Goal: Task Accomplishment & Management: Manage account settings

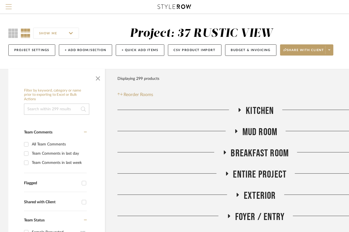
click at [5, 10] on button "Menu" at bounding box center [8, 7] width 17 height 14
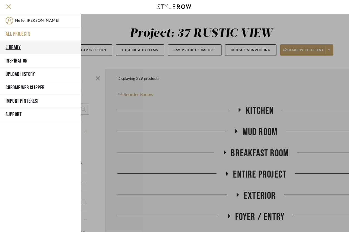
click at [20, 46] on button "Library" at bounding box center [40, 47] width 81 height 13
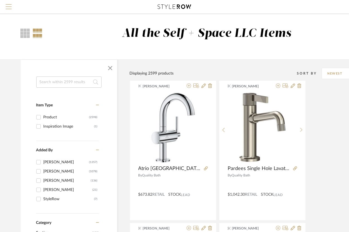
click at [7, 5] on span "Menu" at bounding box center [9, 4] width 6 height 1
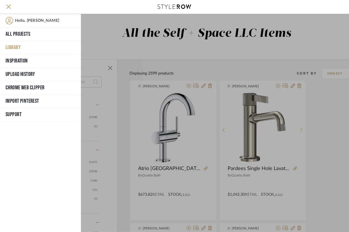
click at [12, 47] on button "Library" at bounding box center [40, 47] width 81 height 13
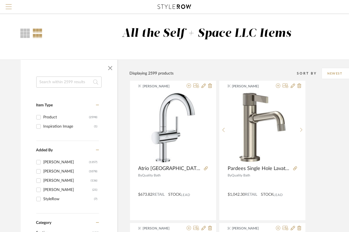
click at [8, 5] on span "Menu" at bounding box center [9, 4] width 6 height 1
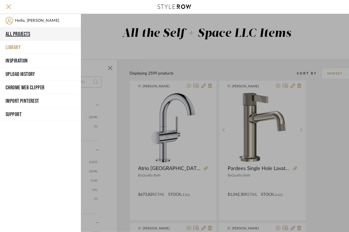
click at [14, 35] on button "All Projects" at bounding box center [40, 33] width 81 height 13
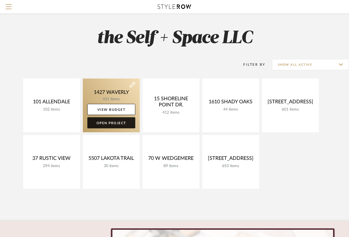
click at [118, 125] on link "Open Project" at bounding box center [111, 122] width 48 height 11
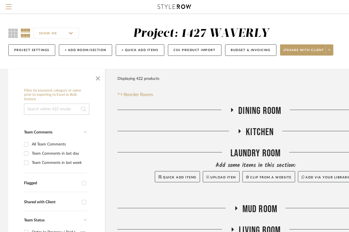
scroll to position [24, 0]
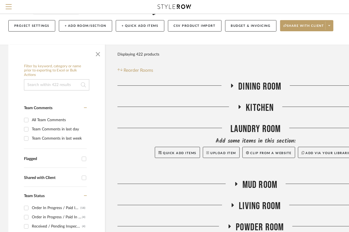
click at [248, 88] on span "Dining Room" at bounding box center [259, 87] width 43 height 12
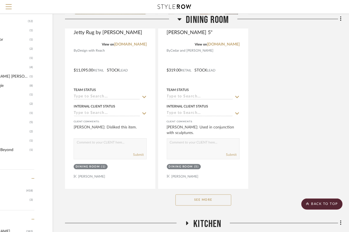
scroll to position [678, 52]
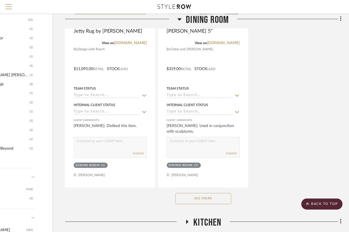
click at [214, 198] on button "See More" at bounding box center [203, 198] width 56 height 11
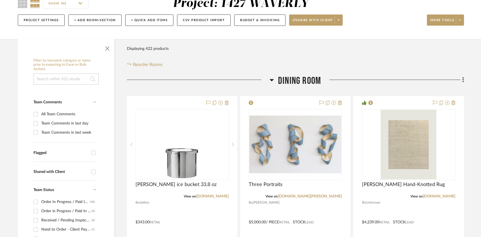
scroll to position [77, 0]
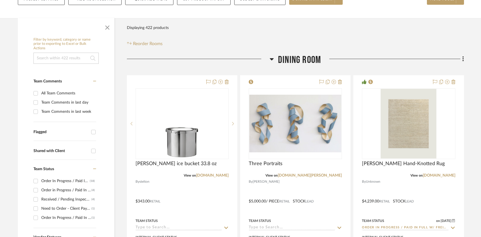
click at [49, 96] on div "All Team Comments" at bounding box center [68, 93] width 54 height 9
click at [40, 96] on input "All Team Comments" at bounding box center [35, 93] width 9 height 9
checkbox input "true"
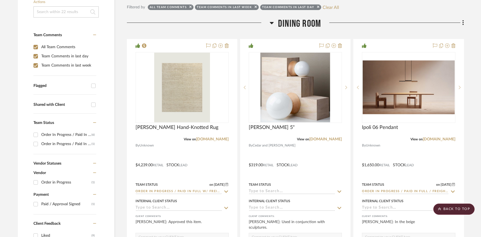
scroll to position [109, 0]
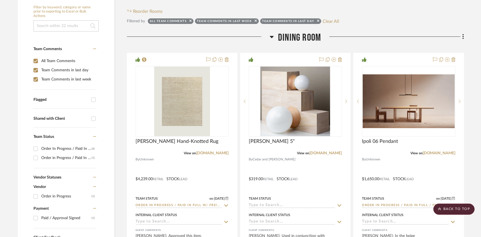
click at [309, 37] on span "Dining Room" at bounding box center [299, 38] width 43 height 12
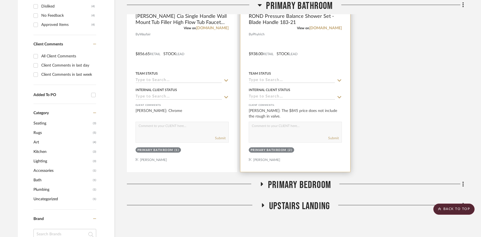
scroll to position [367, 0]
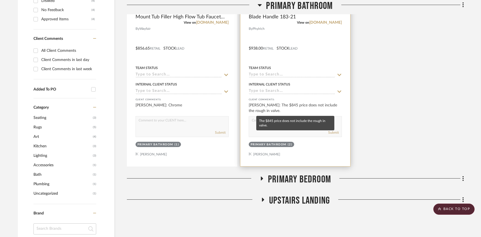
click at [290, 112] on div "[PERSON_NAME]: The $845 price does not include the rough in valve." at bounding box center [295, 108] width 93 height 11
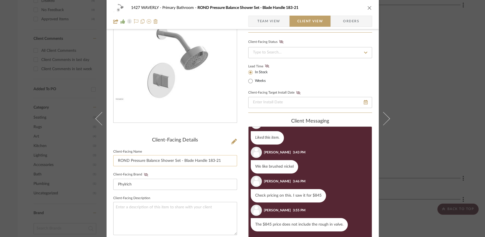
scroll to position [37, 0]
click at [258, 23] on span "Team View" at bounding box center [268, 21] width 23 height 11
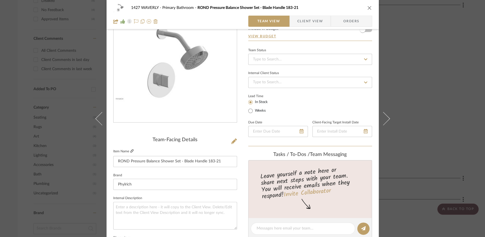
click at [130, 152] on icon at bounding box center [131, 150] width 3 height 3
click at [306, 21] on span "Client View" at bounding box center [310, 21] width 26 height 11
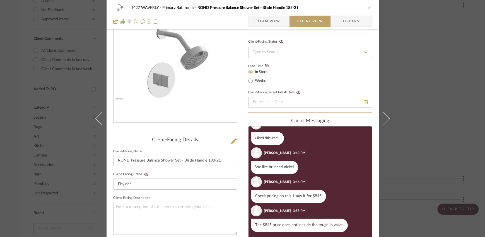
scroll to position [99, 0]
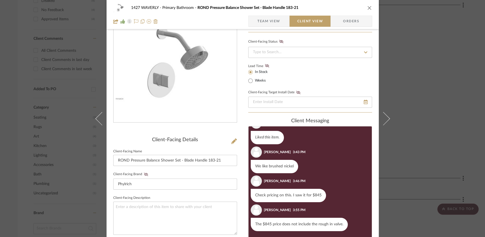
click at [273, 22] on span "Team View" at bounding box center [268, 21] width 23 height 11
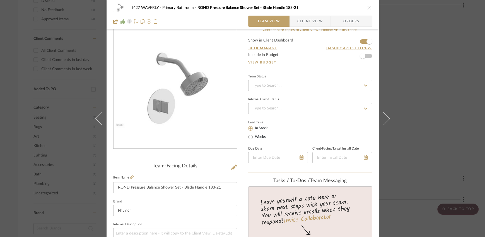
scroll to position [10, 0]
click at [233, 166] on icon at bounding box center [234, 168] width 6 height 6
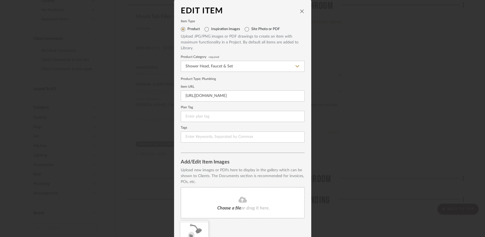
scroll to position [28, 0]
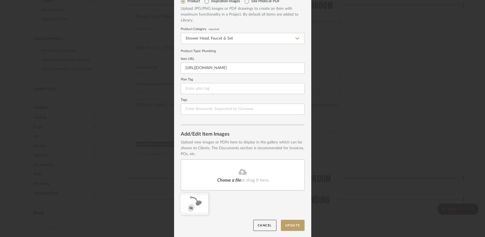
click at [234, 179] on span "Choose a file" at bounding box center [229, 180] width 24 height 4
click at [291, 224] on button "Update" at bounding box center [293, 225] width 24 height 11
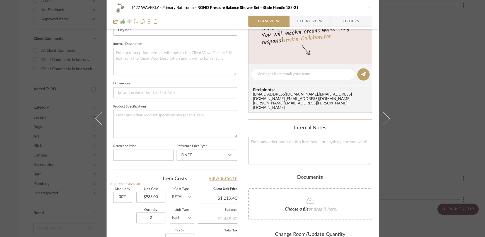
scroll to position [192, 0]
click at [151, 196] on input "938.00" at bounding box center [150, 196] width 29 height 11
type input "$938.00"
click at [117, 210] on div "Quantity 2 Unit Type Each" at bounding box center [153, 218] width 80 height 20
click at [348, 7] on icon "close" at bounding box center [369, 8] width 4 height 4
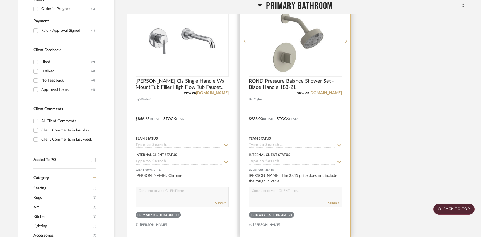
scroll to position [301, 0]
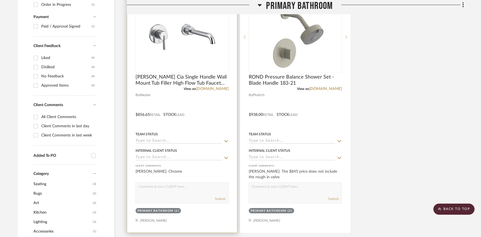
click at [215, 122] on div at bounding box center [182, 111] width 110 height 244
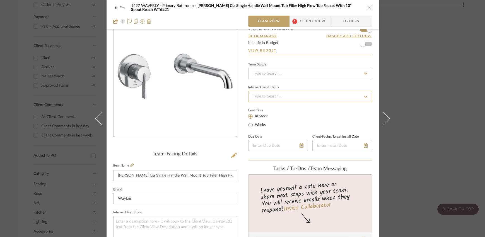
scroll to position [31, 0]
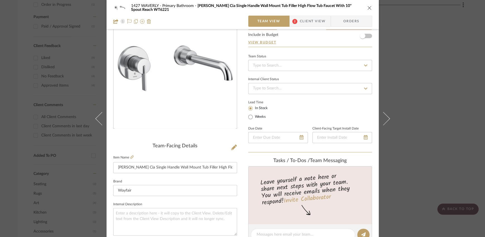
click at [305, 23] on span "Client View" at bounding box center [313, 21] width 26 height 11
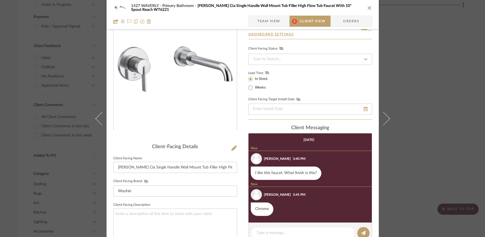
scroll to position [23, 0]
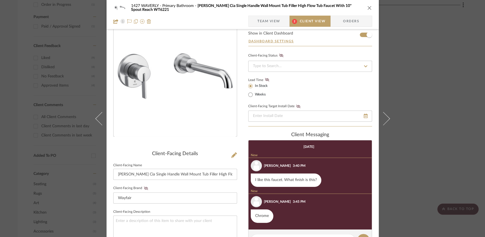
click at [348, 7] on icon "close" at bounding box center [369, 8] width 4 height 4
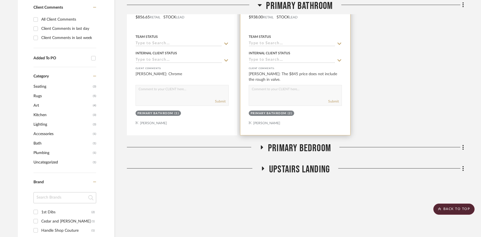
scroll to position [403, 0]
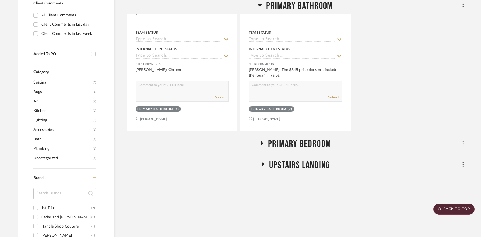
click at [275, 143] on span "Primary Bedroom" at bounding box center [299, 144] width 63 height 12
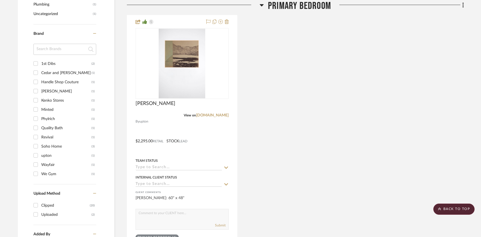
scroll to position [469, 0]
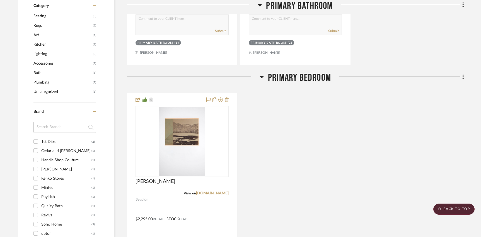
click at [285, 78] on span "Primary Bedroom" at bounding box center [299, 78] width 63 height 12
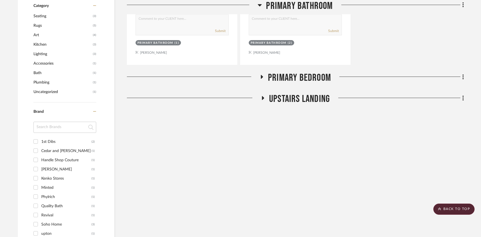
click at [282, 99] on span "Upstairs Landing" at bounding box center [299, 99] width 61 height 12
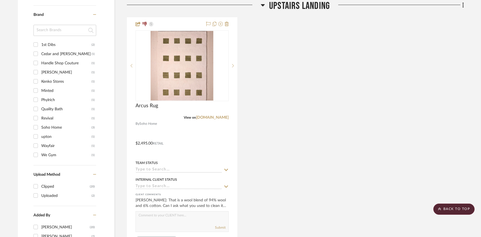
scroll to position [562, 0]
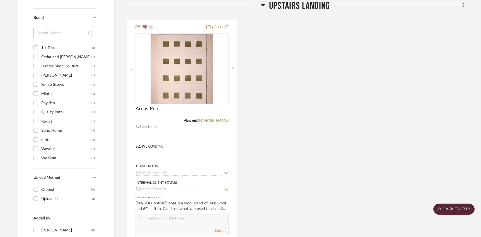
click at [280, 9] on span "Upstairs Landing" at bounding box center [299, 6] width 61 height 12
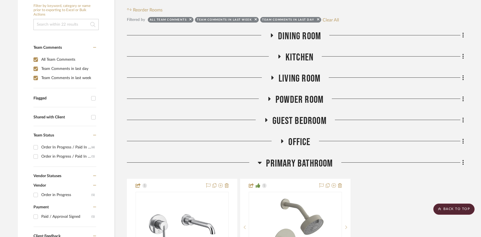
scroll to position [107, 0]
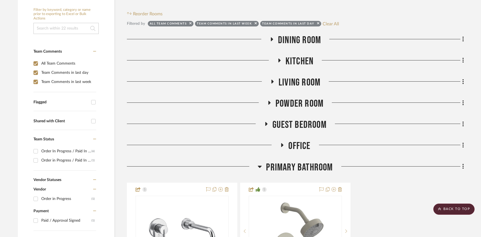
click at [281, 172] on span "Primary Bathroom" at bounding box center [299, 168] width 67 height 12
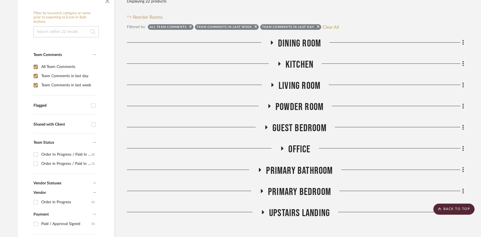
scroll to position [101, 0]
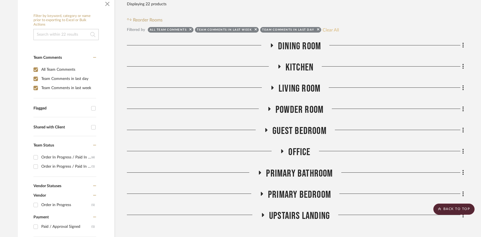
click at [334, 31] on button "Clear All" at bounding box center [331, 29] width 16 height 7
checkbox input "false"
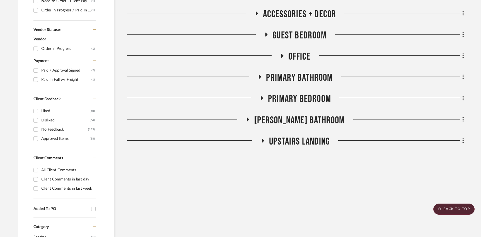
scroll to position [294, 0]
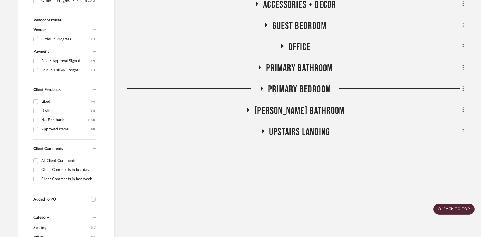
click at [313, 116] on span "[PERSON_NAME] Bathroom" at bounding box center [299, 111] width 91 height 12
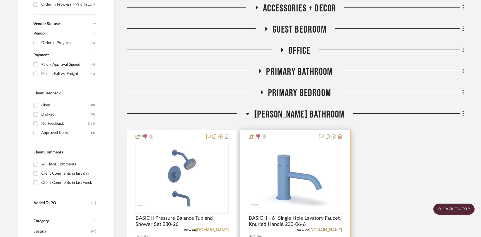
scroll to position [295, 0]
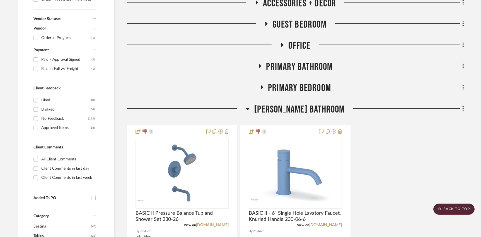
click at [297, 84] on span "Primary Bedroom" at bounding box center [299, 88] width 63 height 12
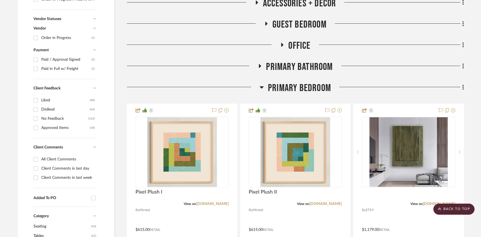
click at [297, 84] on span "Primary Bedroom" at bounding box center [299, 88] width 63 height 12
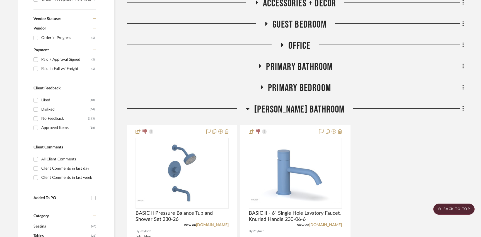
click at [295, 76] on div "Dining Room Kitchen Laundry Room Add some items in this section: Quick Add Item…" at bounding box center [295, 113] width 337 height 555
click at [295, 71] on span "Primary Bathroom" at bounding box center [299, 67] width 67 height 12
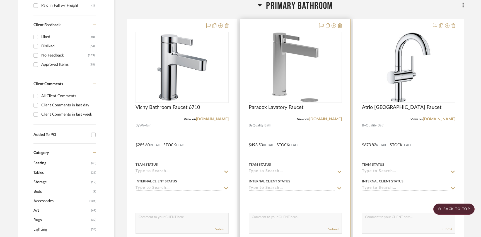
scroll to position [361, 0]
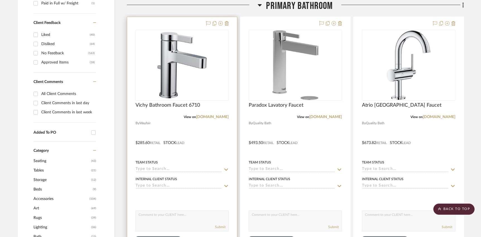
click at [215, 136] on div at bounding box center [182, 139] width 110 height 244
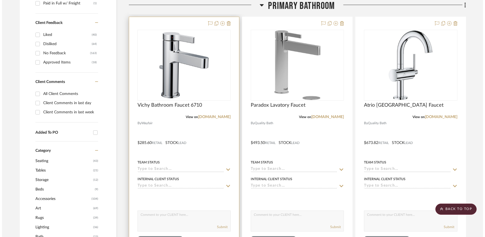
scroll to position [0, 0]
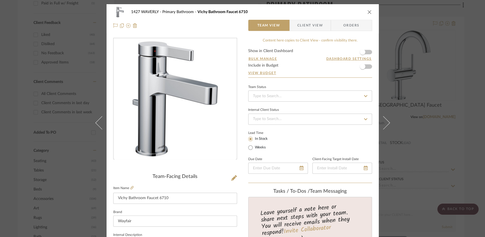
click at [348, 14] on icon "close" at bounding box center [369, 12] width 4 height 4
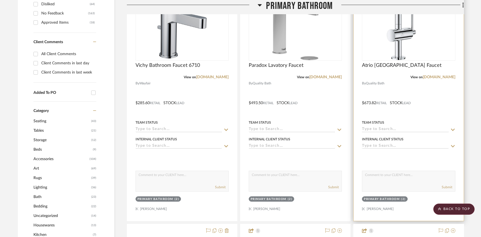
scroll to position [344, 0]
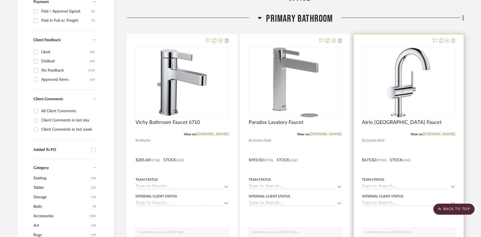
click at [348, 39] on icon at bounding box center [453, 40] width 4 height 4
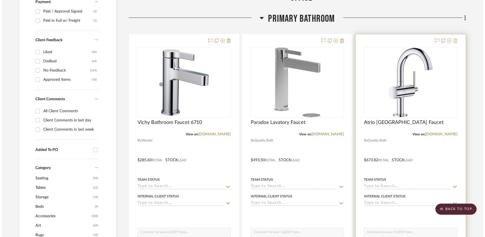
scroll to position [0, 0]
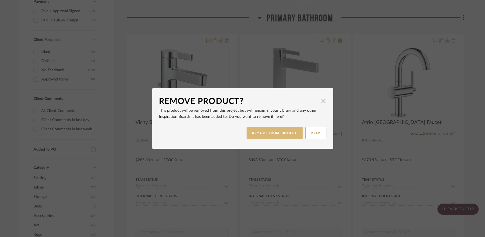
click at [282, 134] on button "REMOVE FROM PROJECT" at bounding box center [274, 133] width 56 height 12
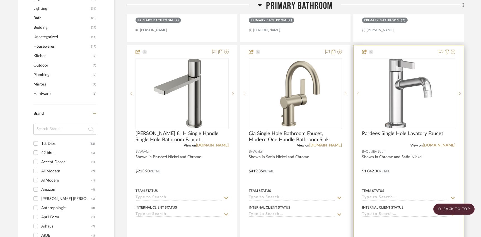
scroll to position [579, 0]
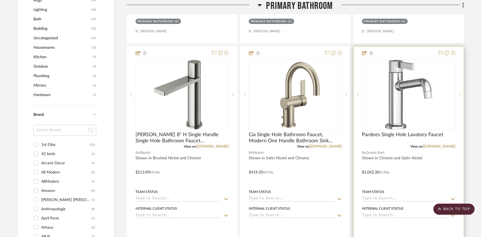
click at [348, 94] on sr-next-btn at bounding box center [459, 95] width 8 height 4
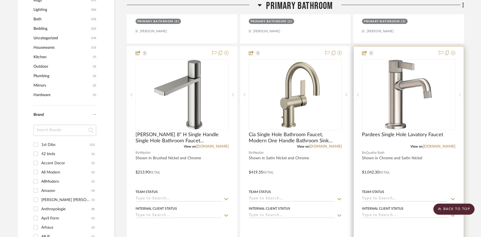
click at [348, 94] on sr-next-btn at bounding box center [459, 95] width 8 height 4
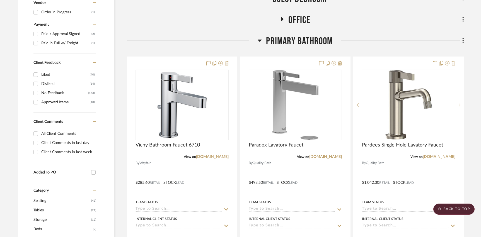
scroll to position [260, 0]
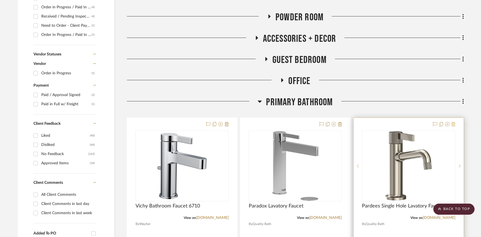
click at [348, 125] on icon at bounding box center [453, 124] width 4 height 4
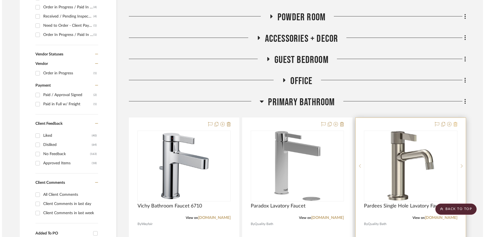
scroll to position [0, 0]
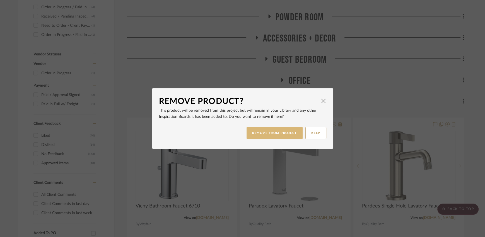
click at [270, 135] on button "REMOVE FROM PROJECT" at bounding box center [274, 133] width 56 height 12
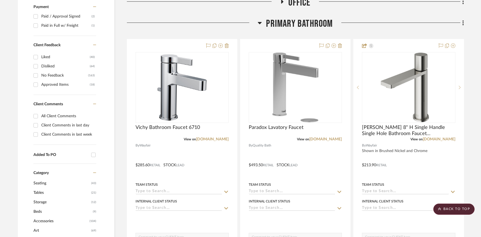
scroll to position [324, 0]
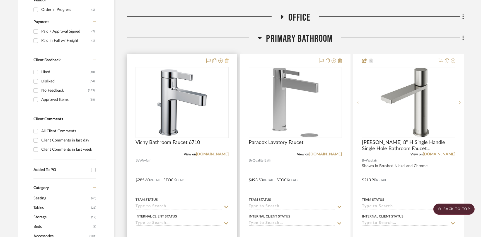
click at [226, 62] on icon at bounding box center [227, 61] width 4 height 4
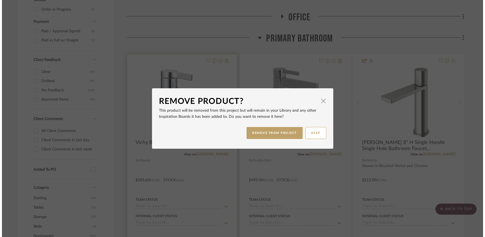
scroll to position [0, 0]
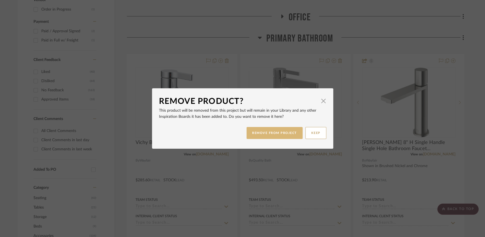
click at [286, 136] on button "REMOVE FROM PROJECT" at bounding box center [274, 133] width 56 height 12
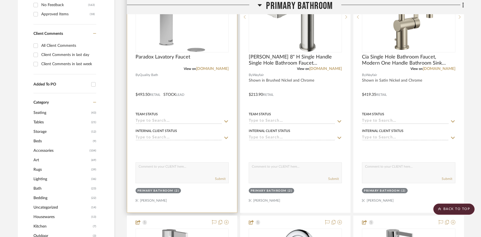
scroll to position [345, 0]
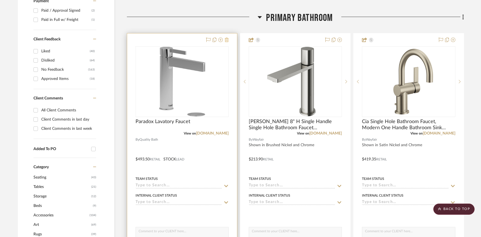
click at [227, 39] on icon at bounding box center [227, 40] width 4 height 4
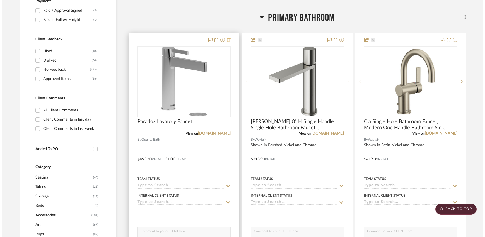
scroll to position [0, 0]
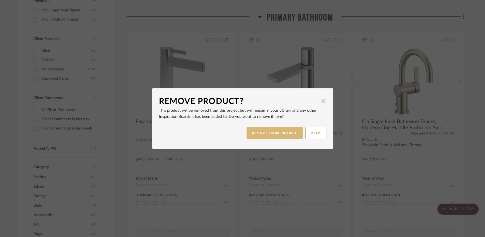
click at [251, 131] on button "REMOVE FROM PROJECT" at bounding box center [274, 133] width 56 height 12
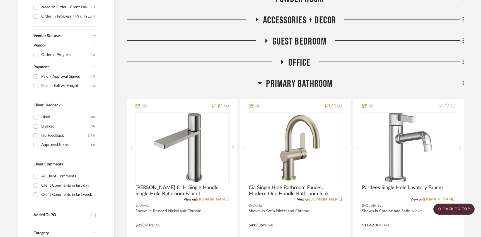
scroll to position [242, 0]
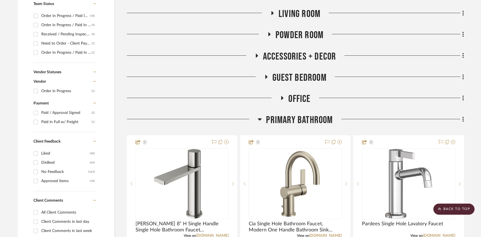
click at [304, 118] on span "Primary Bathroom" at bounding box center [299, 120] width 67 height 12
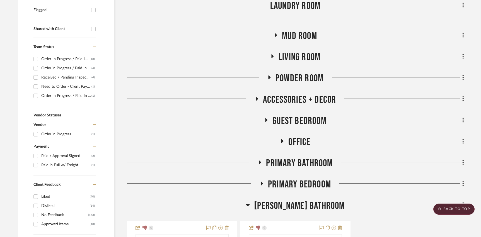
scroll to position [200, 0]
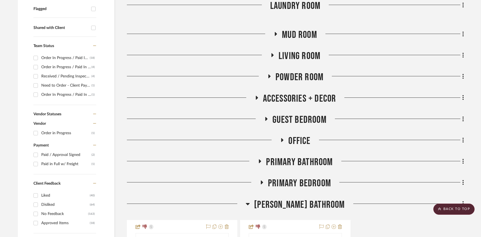
click at [273, 207] on span "[PERSON_NAME] Bathroom" at bounding box center [299, 205] width 91 height 12
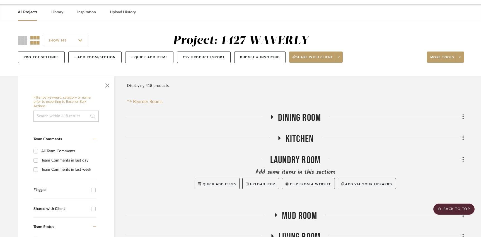
scroll to position [0, 0]
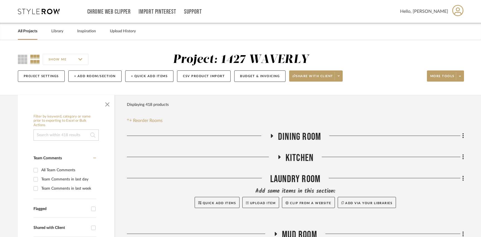
click at [281, 137] on span "Dining Room" at bounding box center [299, 137] width 43 height 12
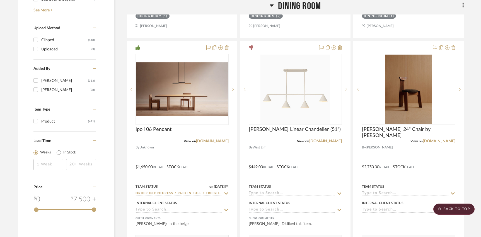
scroll to position [858, 0]
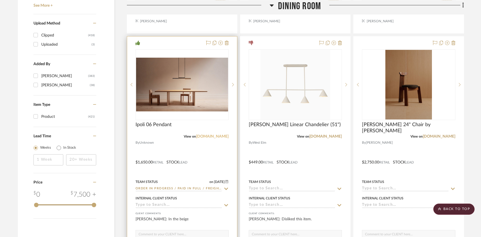
click at [216, 135] on link "[DOMAIN_NAME]" at bounding box center [212, 137] width 33 height 4
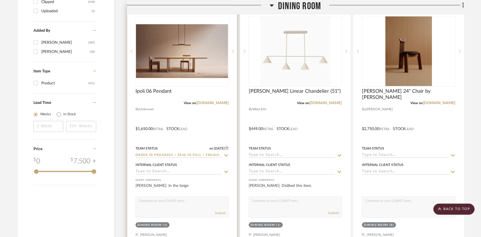
scroll to position [895, 0]
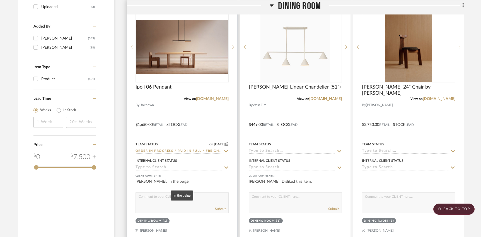
click at [202, 181] on div "[PERSON_NAME]: In the beige" at bounding box center [181, 184] width 93 height 11
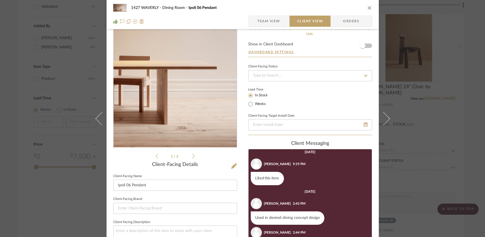
scroll to position [0, 0]
